Goal: Task Accomplishment & Management: Use online tool/utility

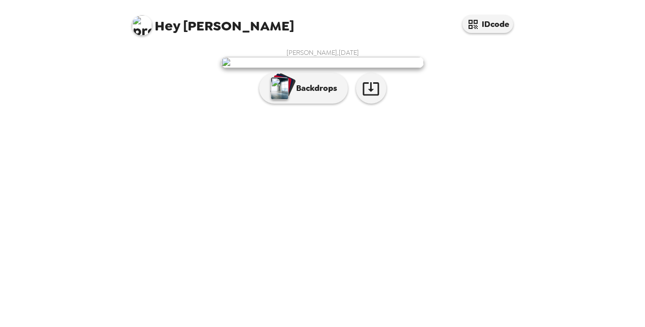
scroll to position [40, 0]
click at [373, 97] on icon "button" at bounding box center [371, 89] width 18 height 18
